Goal: Task Accomplishment & Management: Complete application form

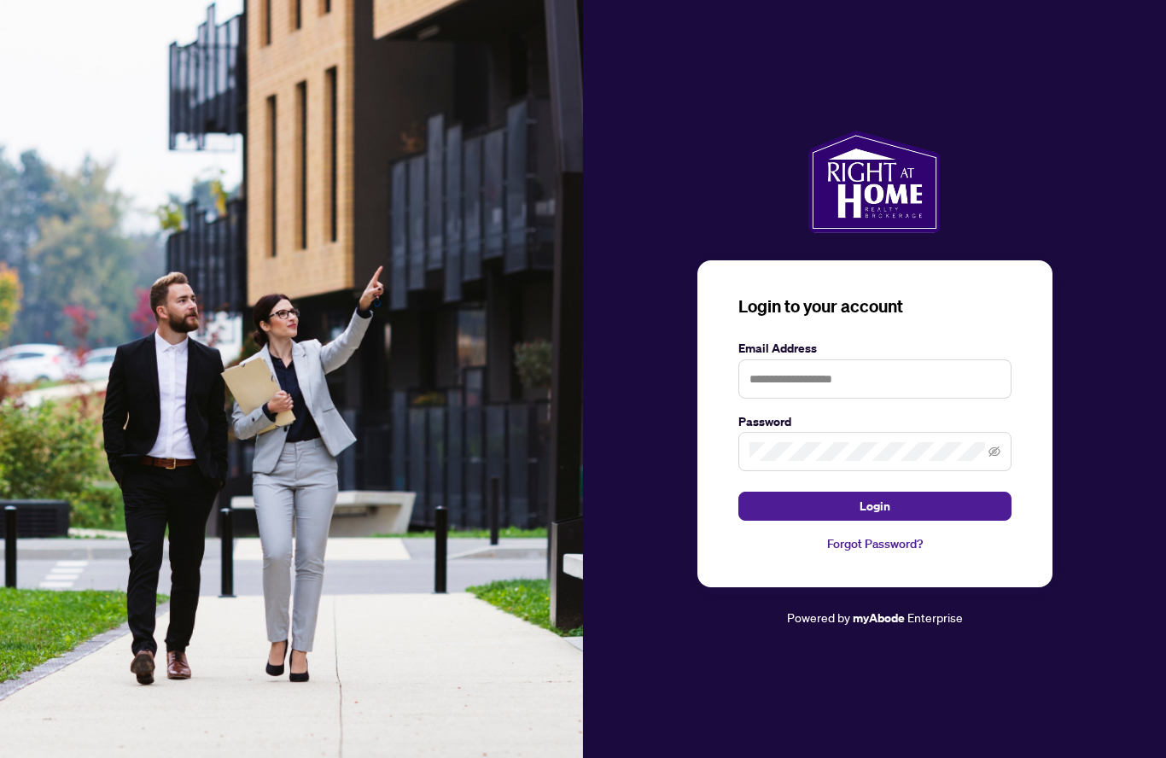
click at [871, 399] on input "text" at bounding box center [874, 378] width 273 height 39
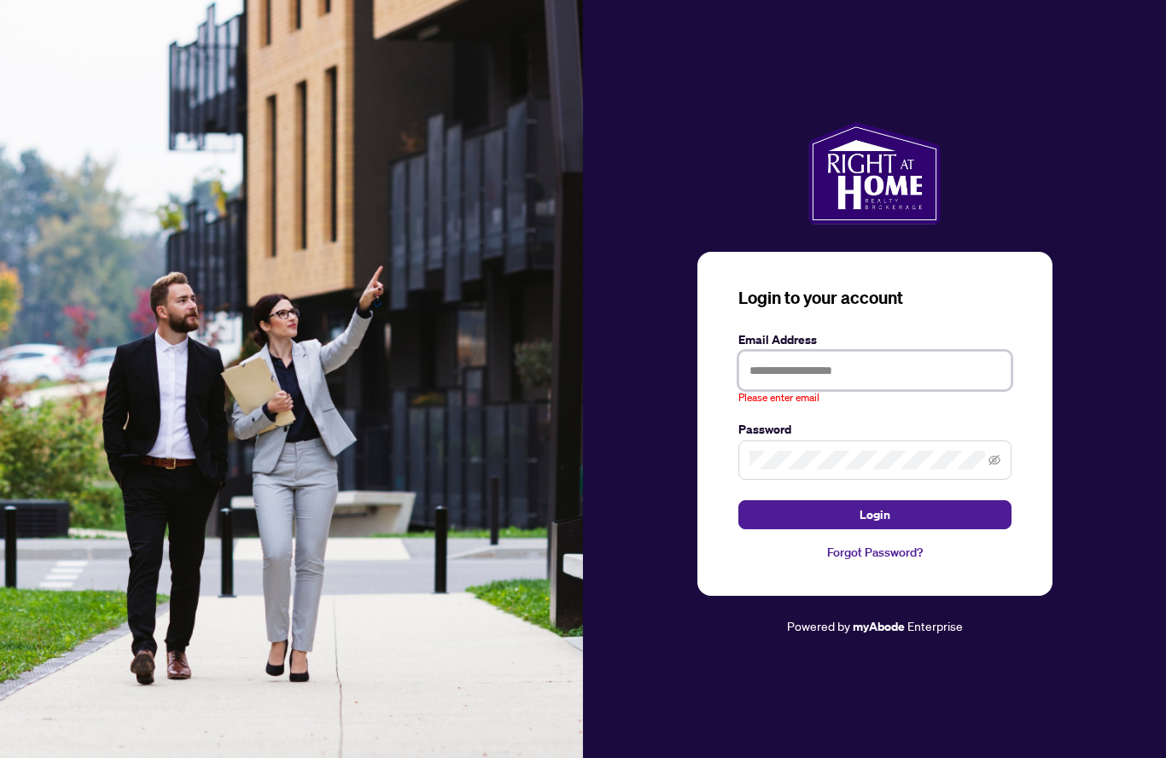
type input "**********"
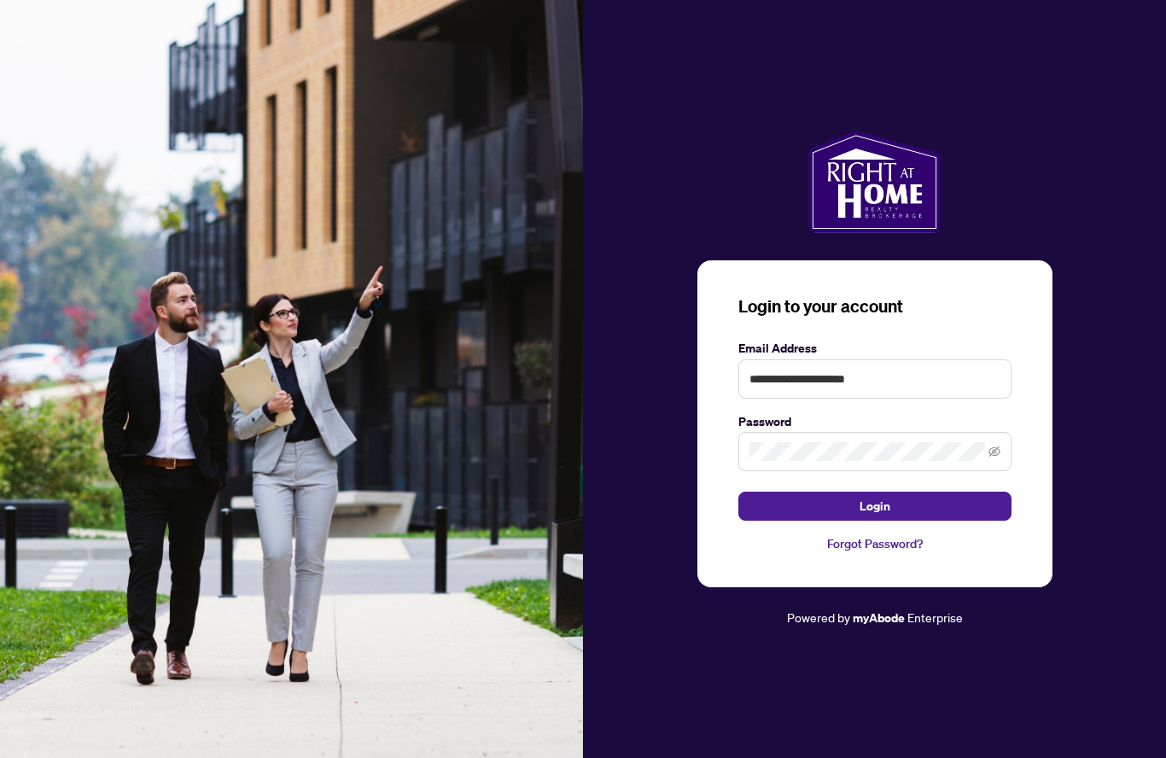
click at [974, 521] on button "Login" at bounding box center [874, 506] width 273 height 29
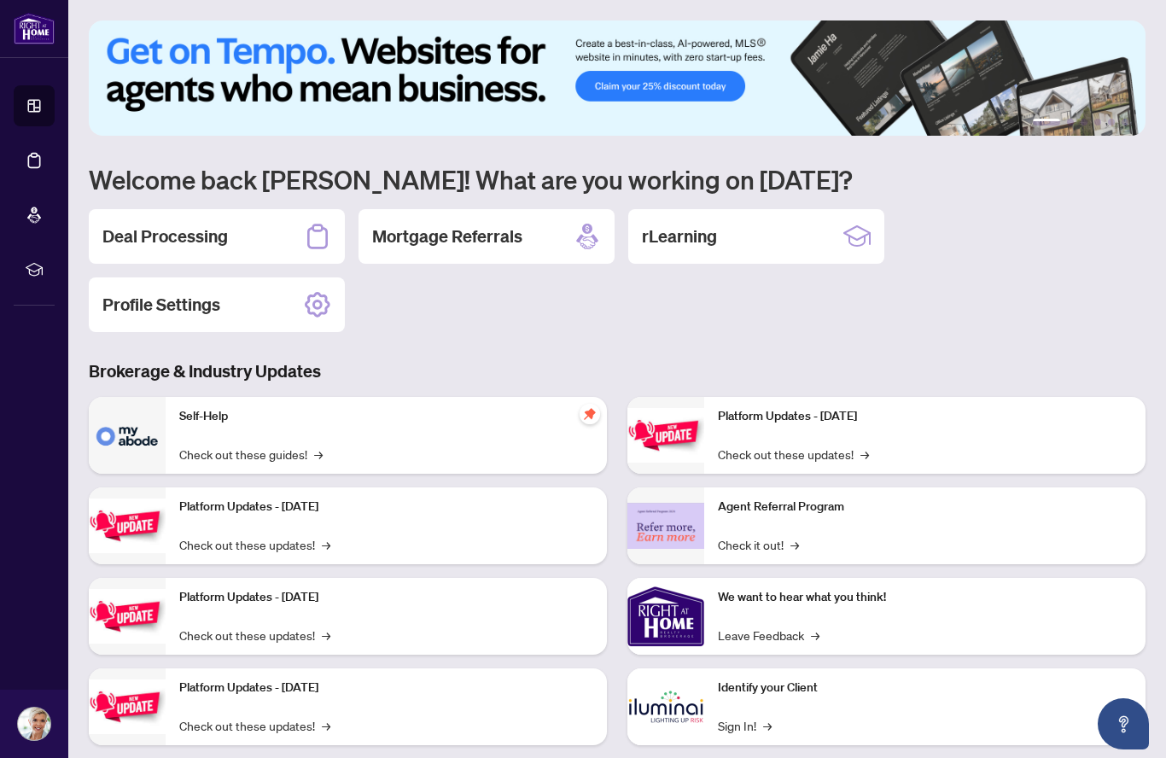
click at [291, 231] on div "Deal Processing" at bounding box center [217, 236] width 256 height 55
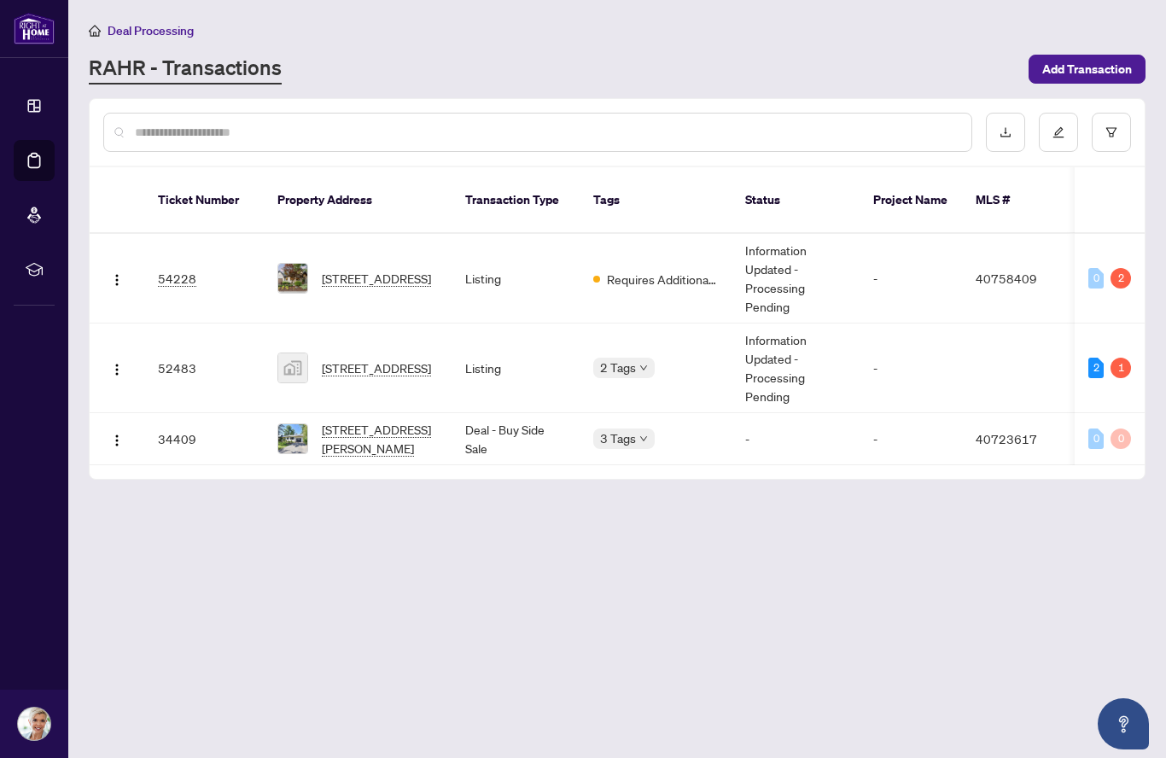
click at [367, 269] on span "[STREET_ADDRESS]" at bounding box center [376, 278] width 109 height 19
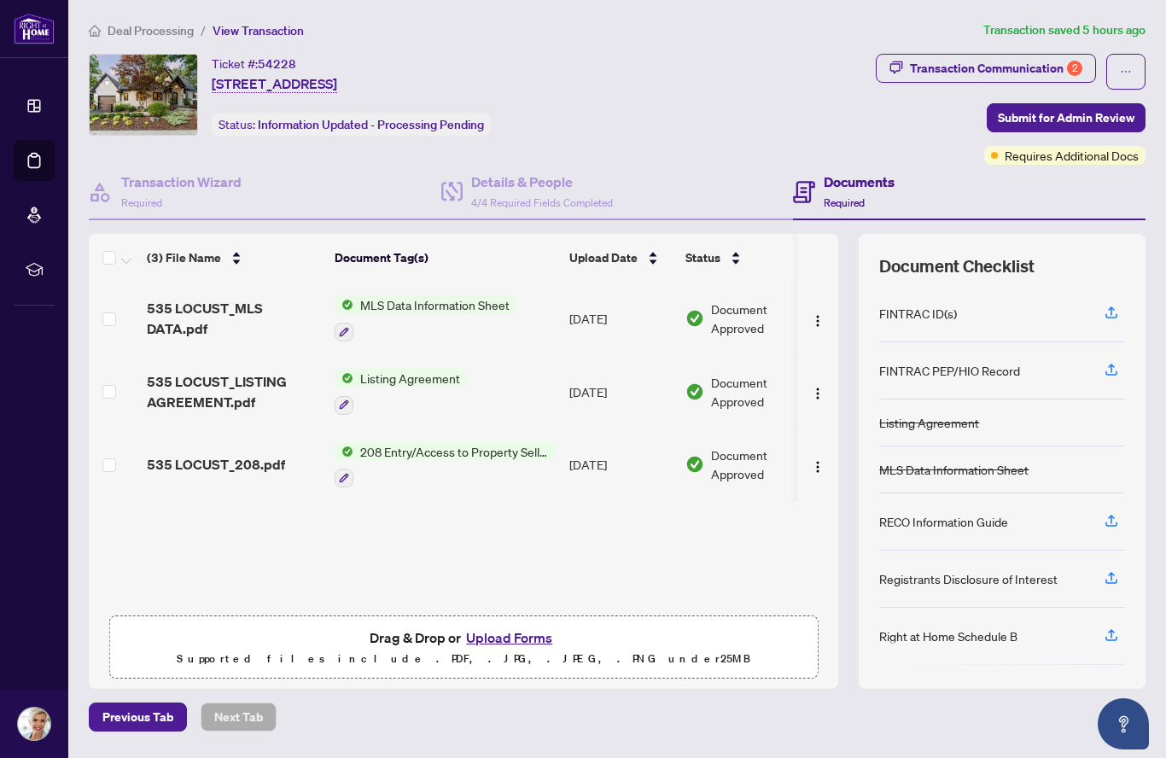
click at [1059, 62] on div "Transaction Communication 2" at bounding box center [996, 68] width 172 height 27
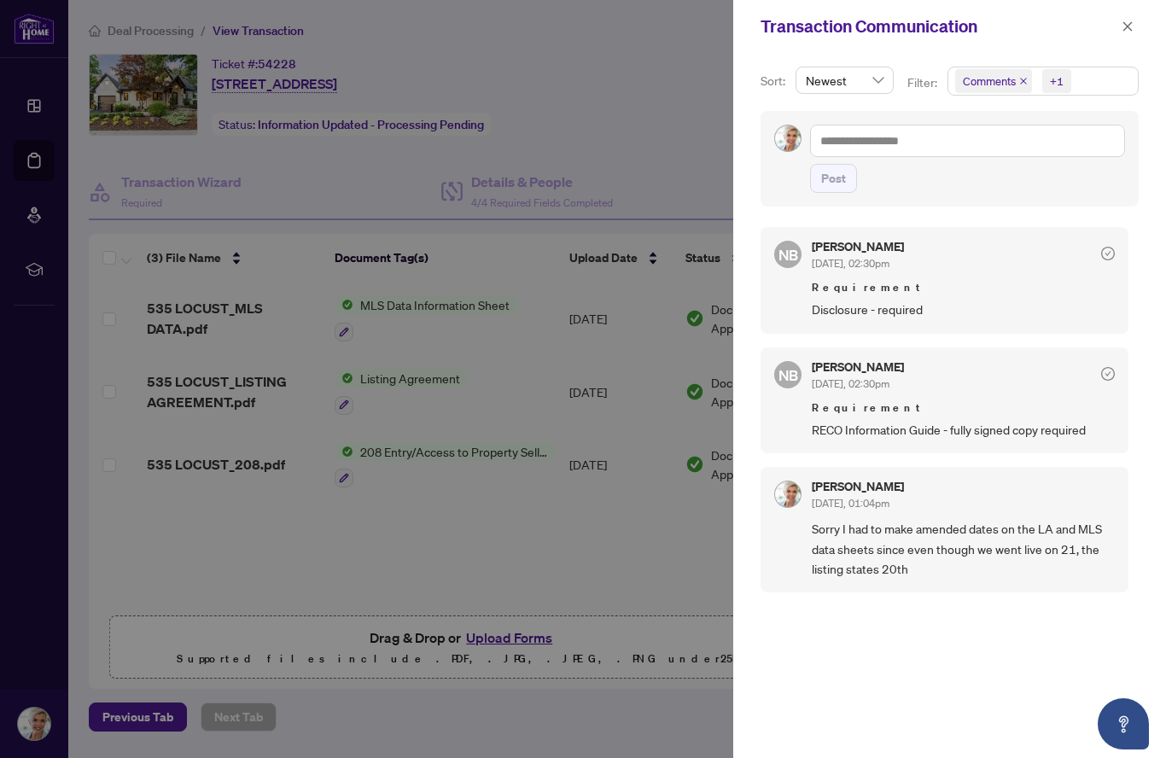
click at [1121, 33] on span "button" at bounding box center [1127, 26] width 12 height 27
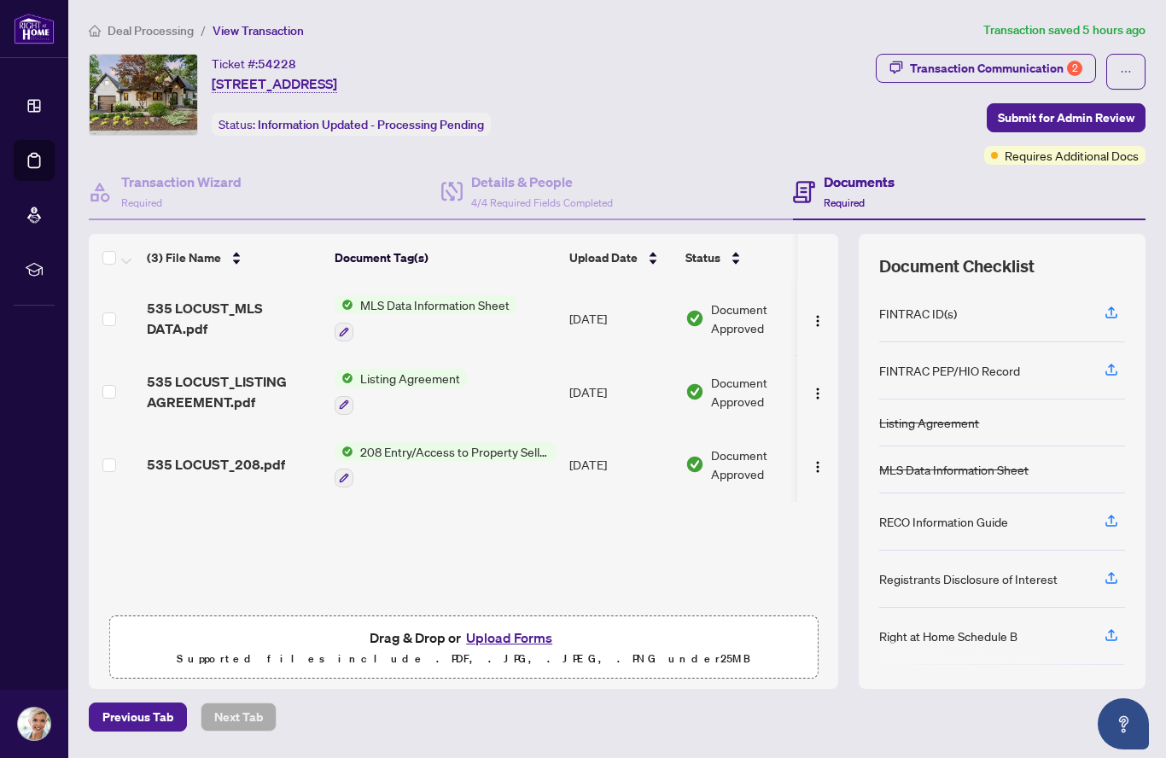
click at [1118, 574] on icon "button" at bounding box center [1110, 577] width 15 height 15
click at [1110, 581] on icon "button" at bounding box center [1111, 581] width 12 height 4
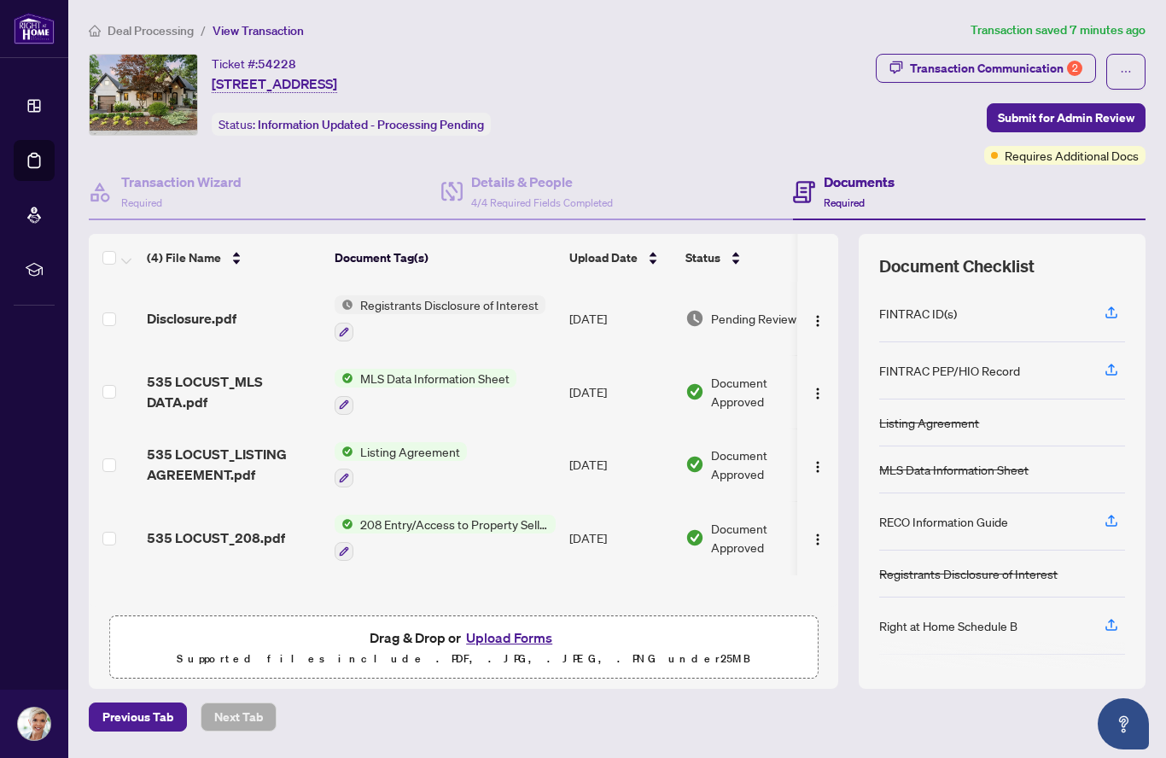
click at [1114, 523] on icon "button" at bounding box center [1111, 523] width 12 height 4
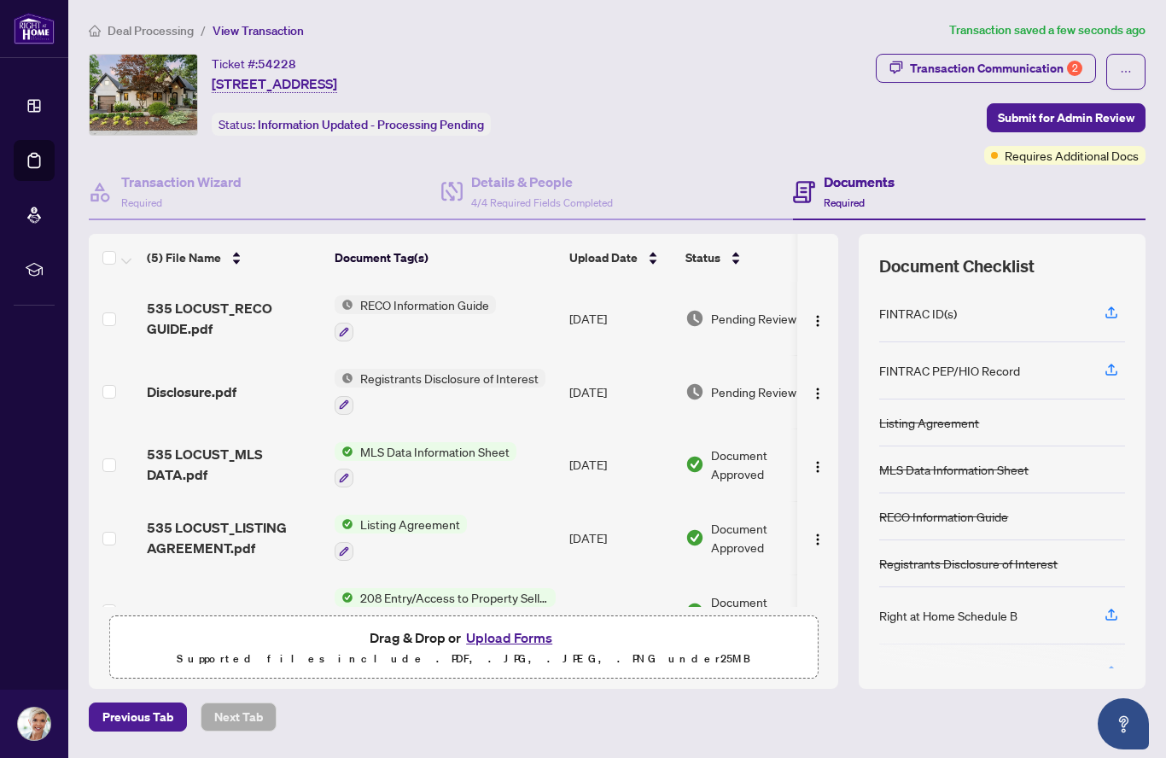
click at [1090, 124] on span "Submit for Admin Review" at bounding box center [1066, 117] width 137 height 27
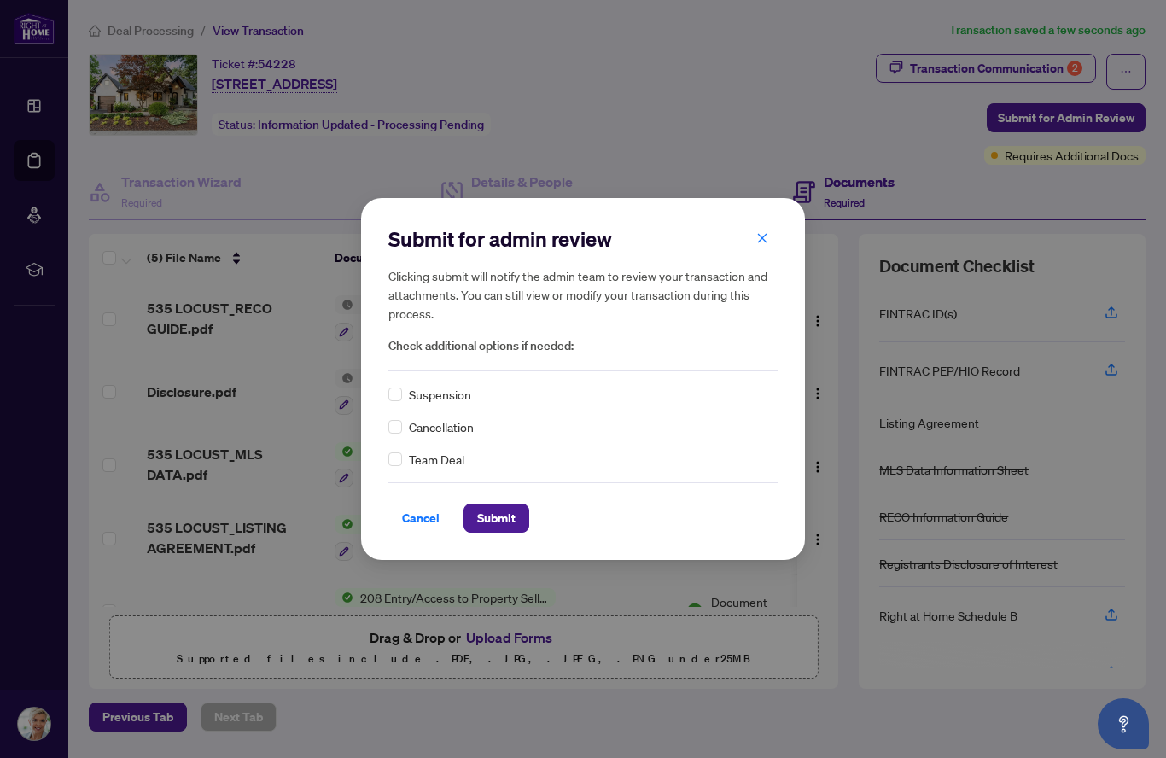
click at [503, 516] on span "Submit" at bounding box center [496, 517] width 38 height 27
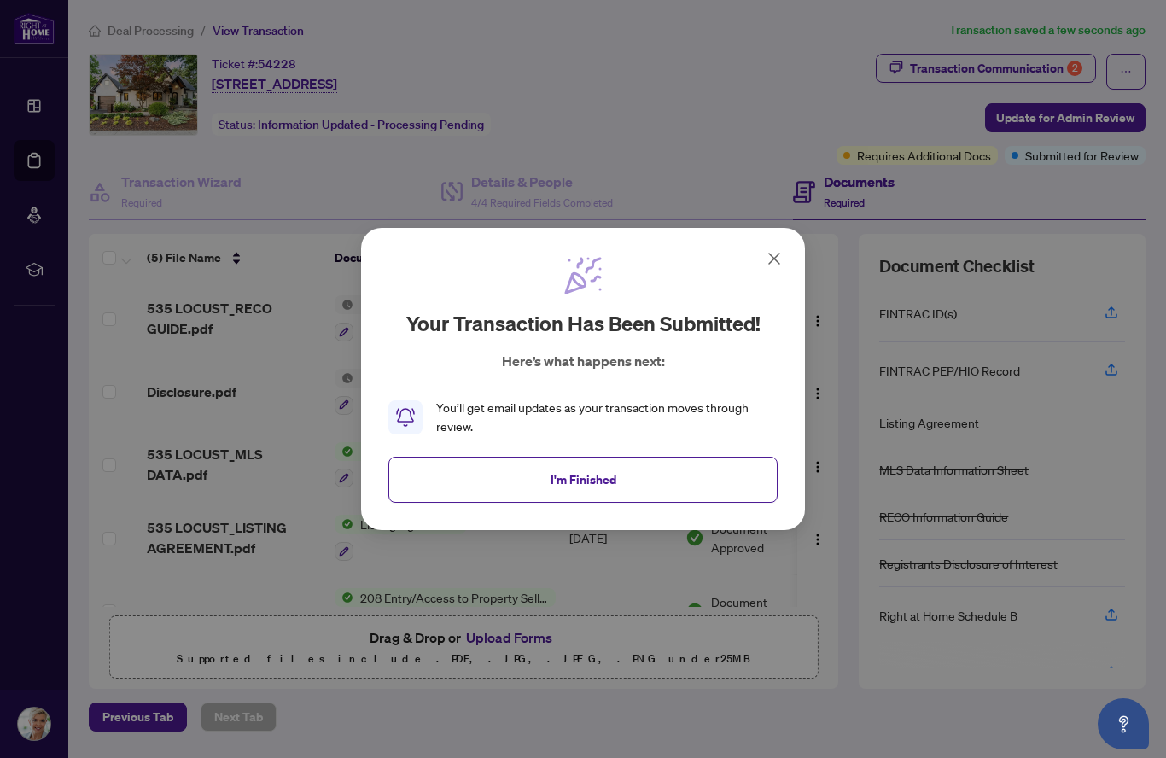
click at [782, 253] on icon at bounding box center [774, 258] width 20 height 20
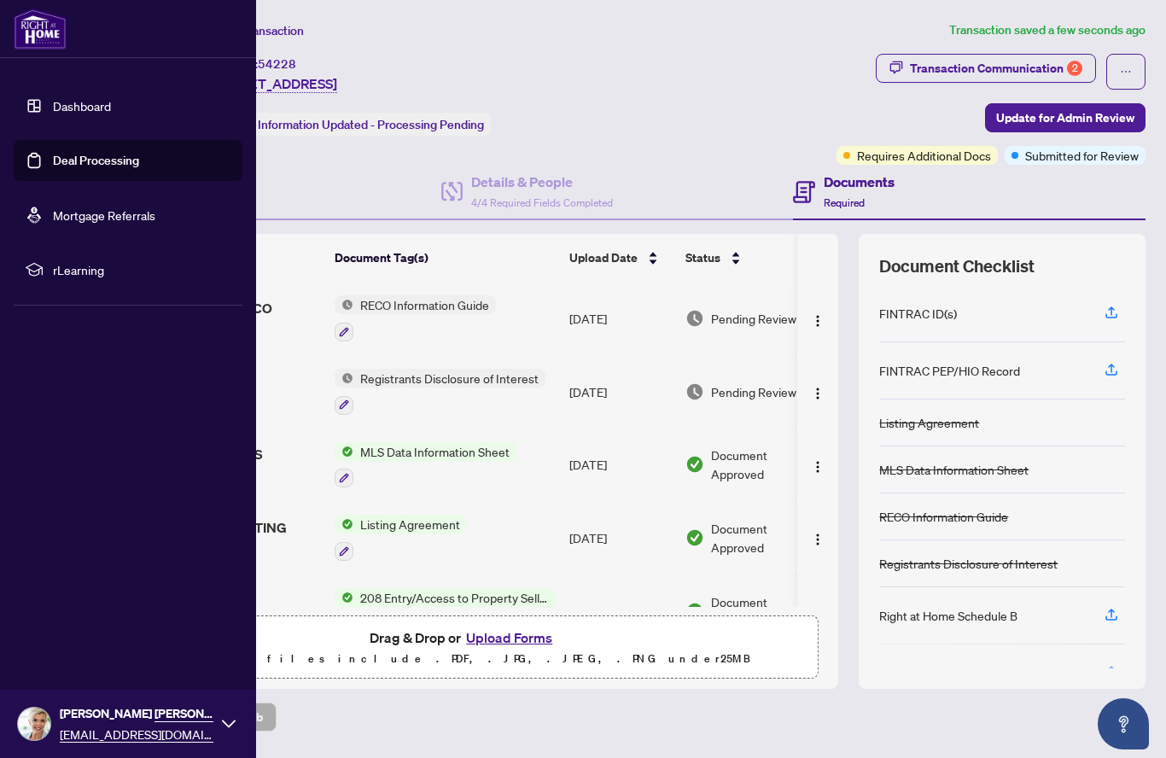
click at [61, 167] on link "Deal Processing" at bounding box center [96, 160] width 86 height 15
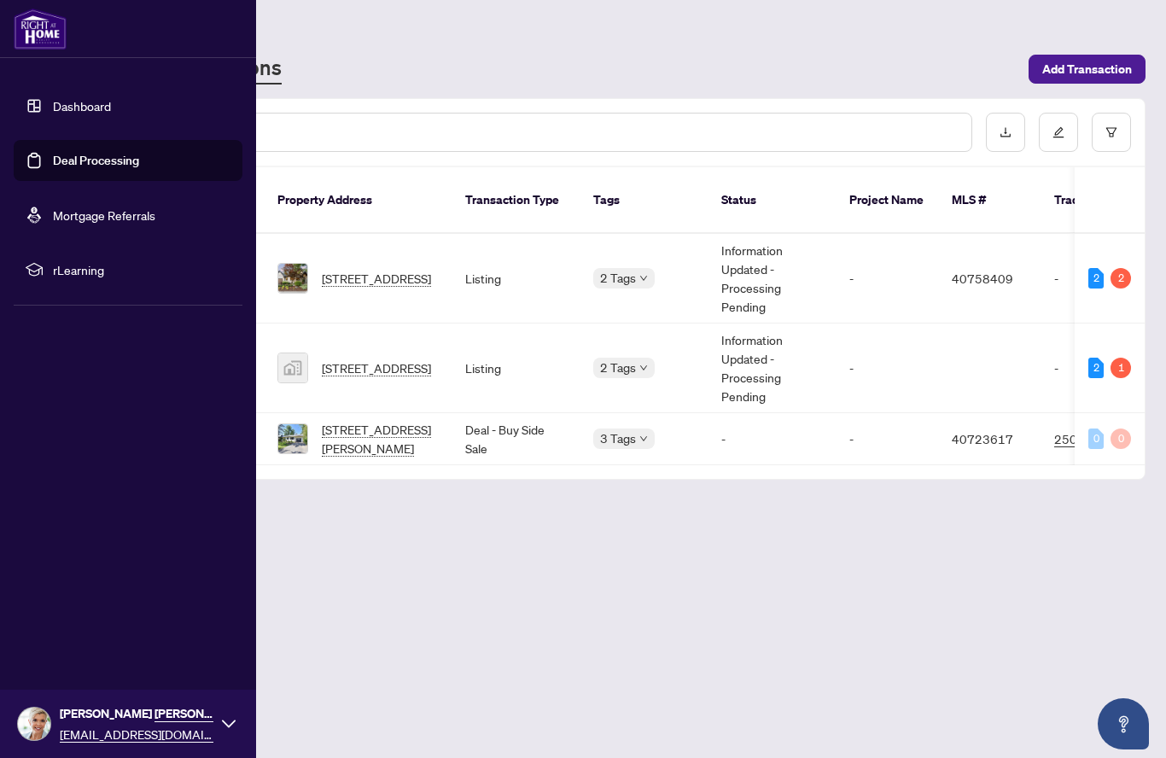
click at [366, 358] on span "[STREET_ADDRESS]" at bounding box center [376, 367] width 109 height 19
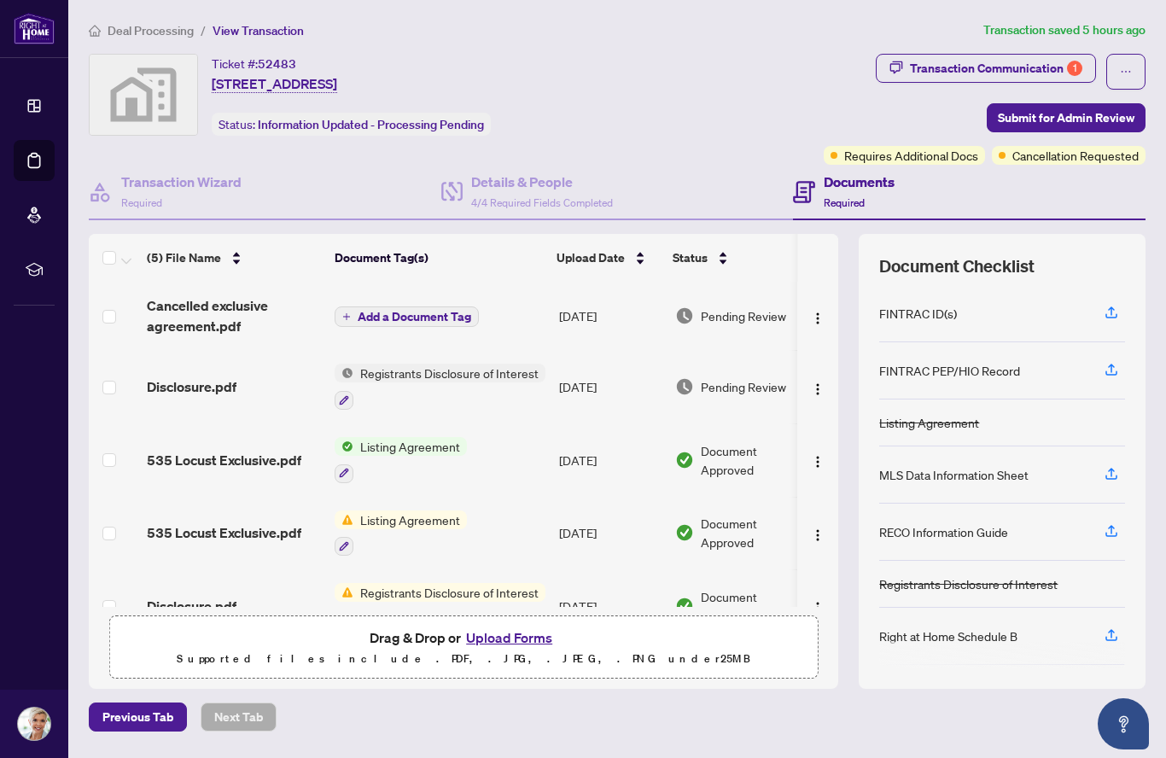
click at [1063, 73] on div "Transaction Communication 1" at bounding box center [996, 68] width 172 height 27
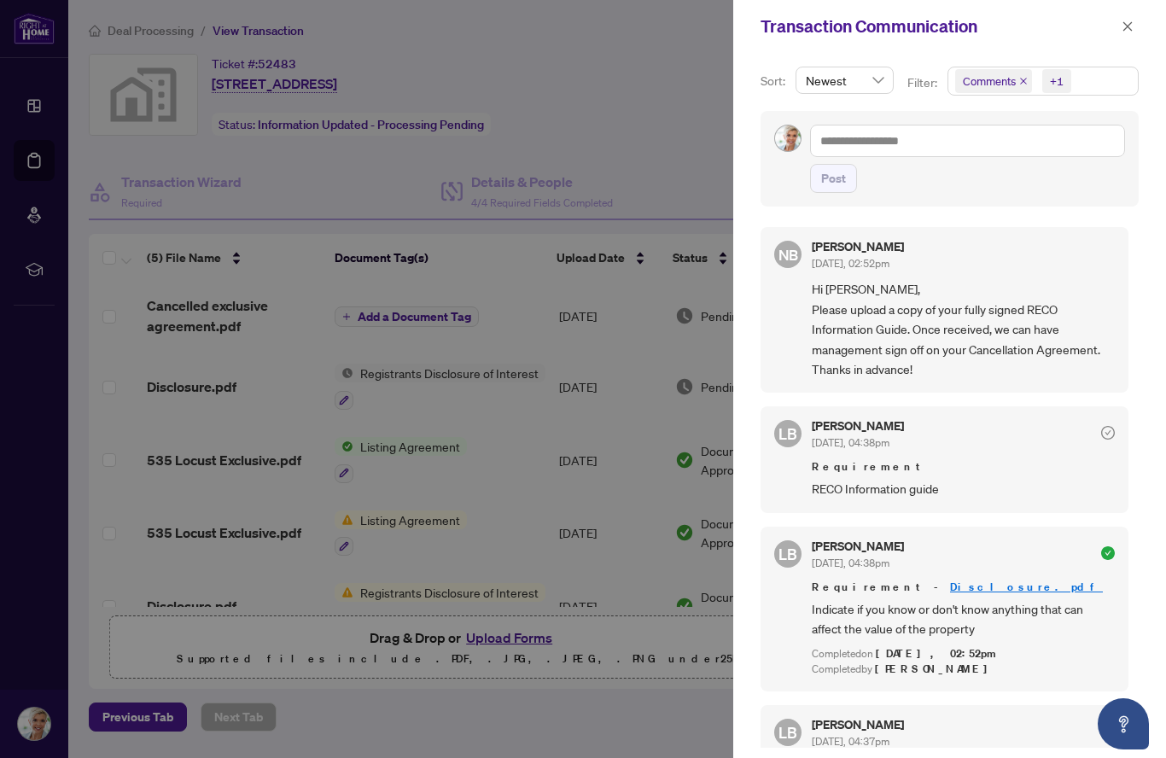
click at [1134, 20] on button "button" at bounding box center [1127, 26] width 22 height 20
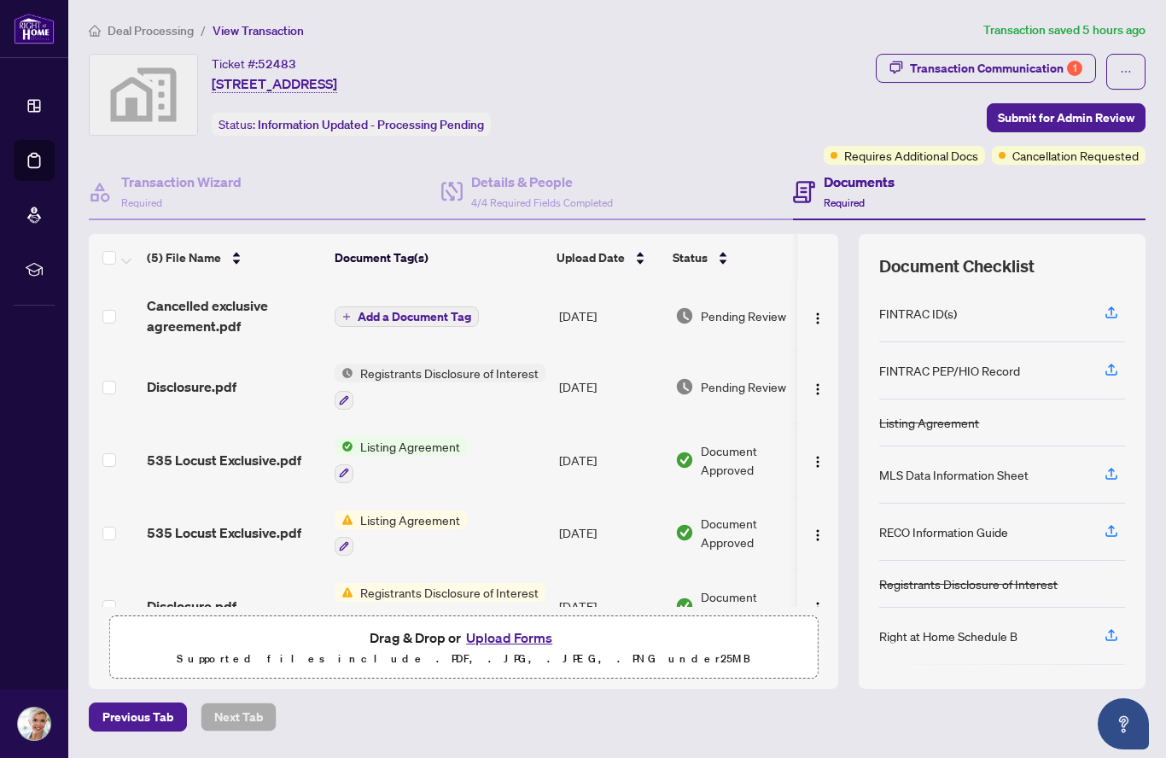
click at [1113, 534] on icon "button" at bounding box center [1111, 534] width 12 height 4
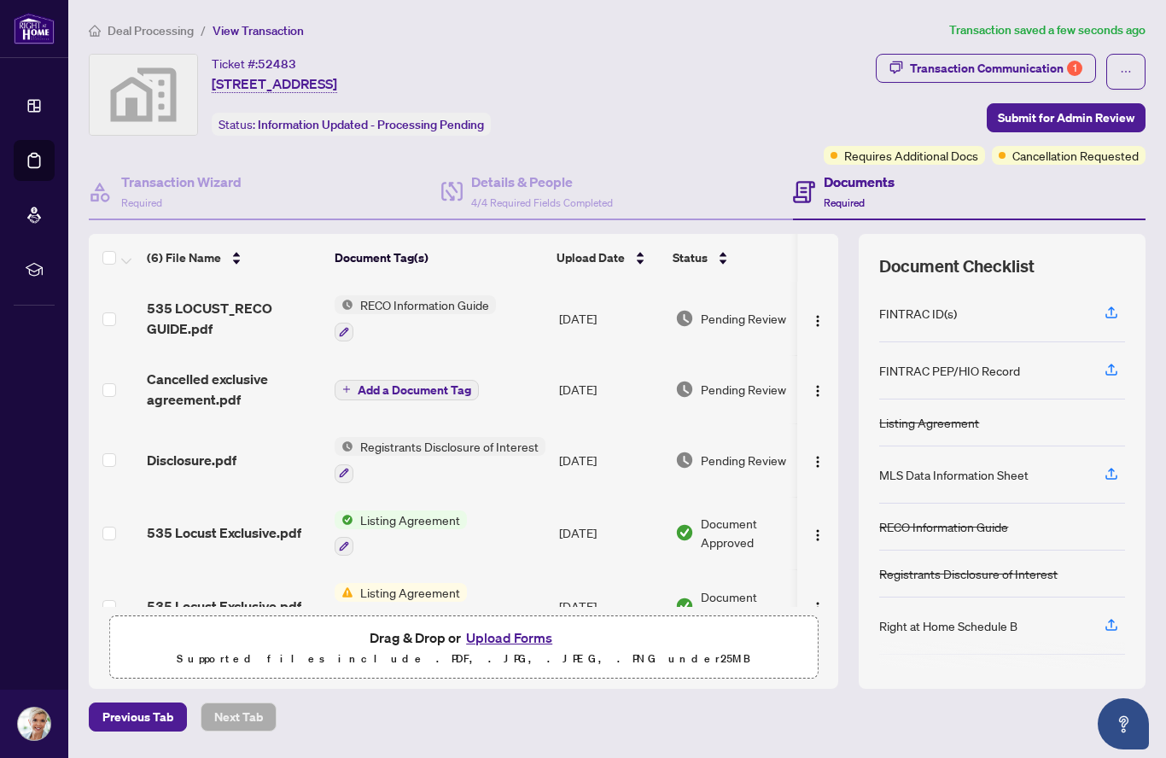
click at [1110, 114] on span "Submit for Admin Review" at bounding box center [1066, 117] width 137 height 27
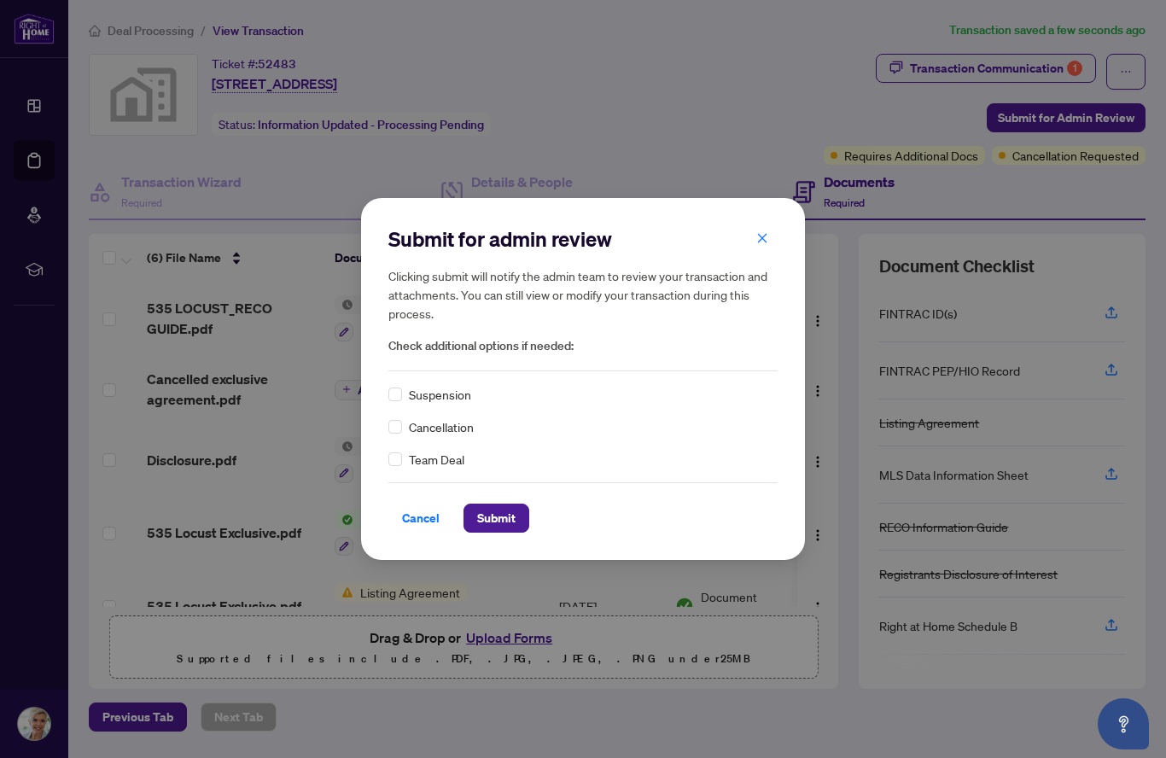
click at [506, 516] on span "Submit" at bounding box center [496, 517] width 38 height 27
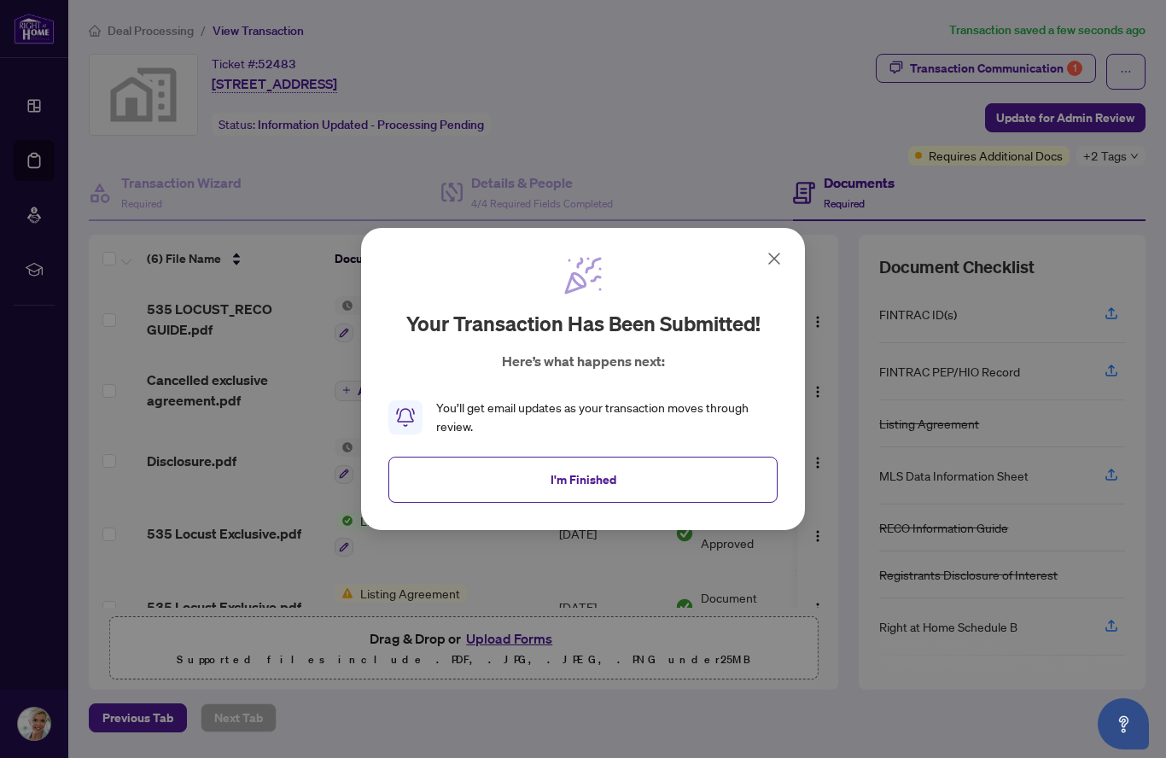
click at [544, 480] on button "I'm Finished" at bounding box center [582, 480] width 389 height 46
